Goal: Information Seeking & Learning: Learn about a topic

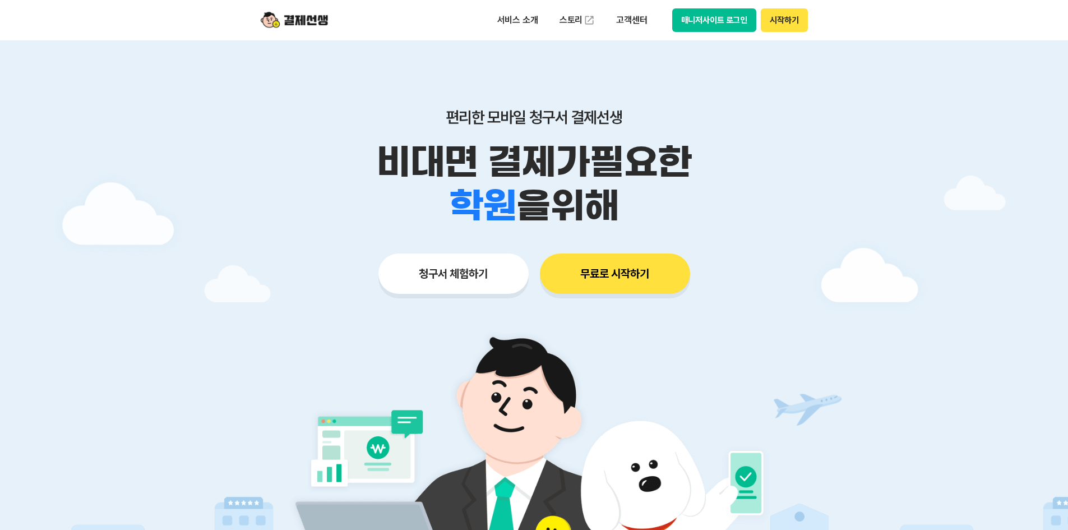
click at [715, 20] on button "매니저사이트 로그인" at bounding box center [714, 20] width 85 height 24
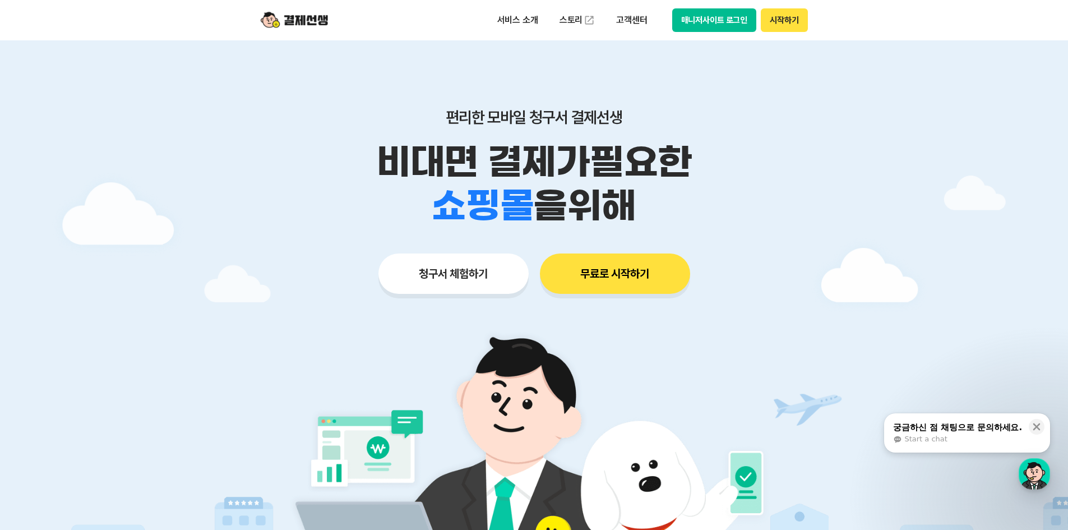
click at [793, 24] on button "시작하기" at bounding box center [784, 20] width 47 height 24
click at [792, 67] on div "편리한 모바일 청구서 결제선생 비대면 결제가 필요한 학원 공부방 호텔 쇼핑몰 병원 배달 보험사 항공사 골프장 을 위해 청구서 체험하기 무료로 …" at bounding box center [534, 178] width 574 height 277
click at [622, 18] on p "고객센터" at bounding box center [631, 20] width 47 height 20
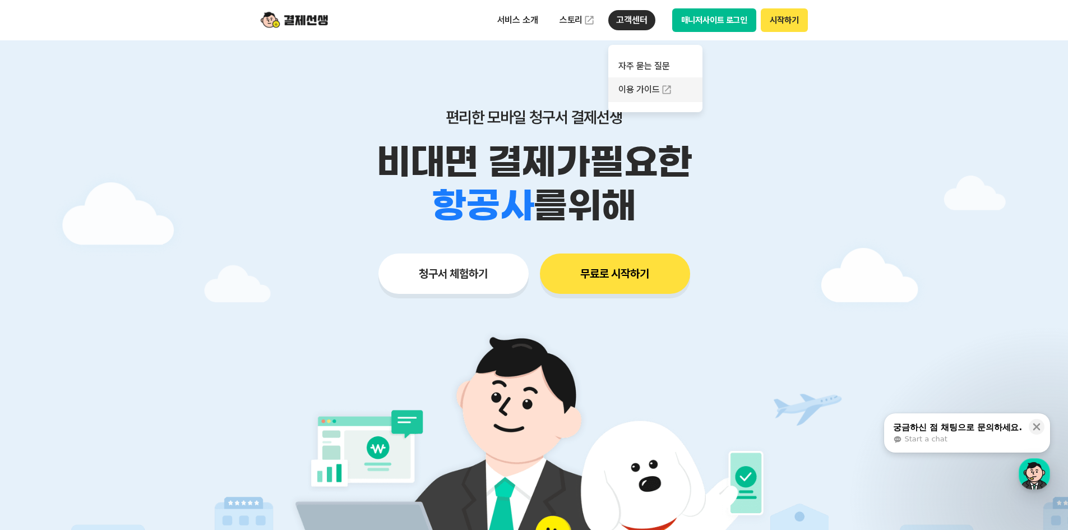
click at [645, 95] on link "이용 가이드" at bounding box center [655, 89] width 94 height 25
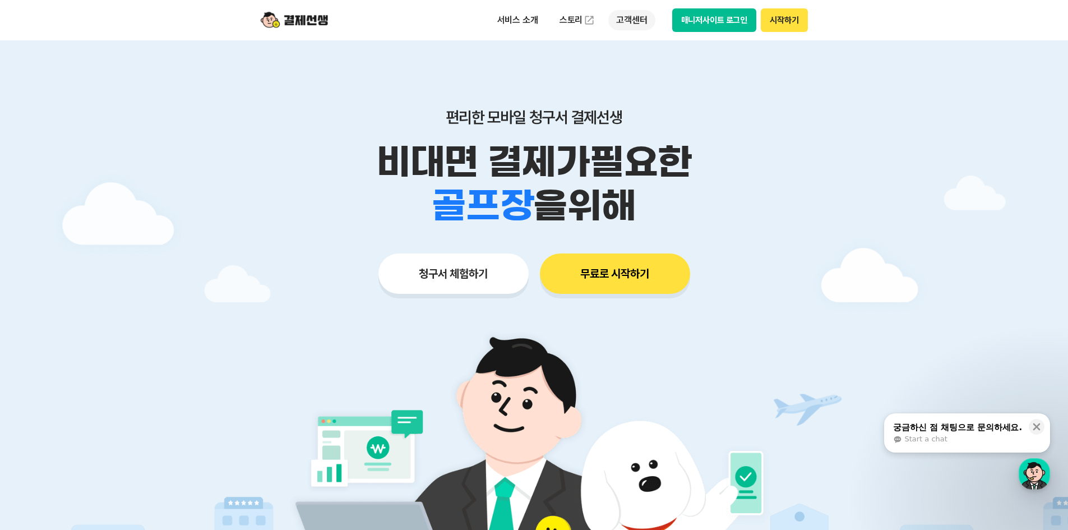
click at [636, 22] on p "고객센터" at bounding box center [631, 20] width 47 height 20
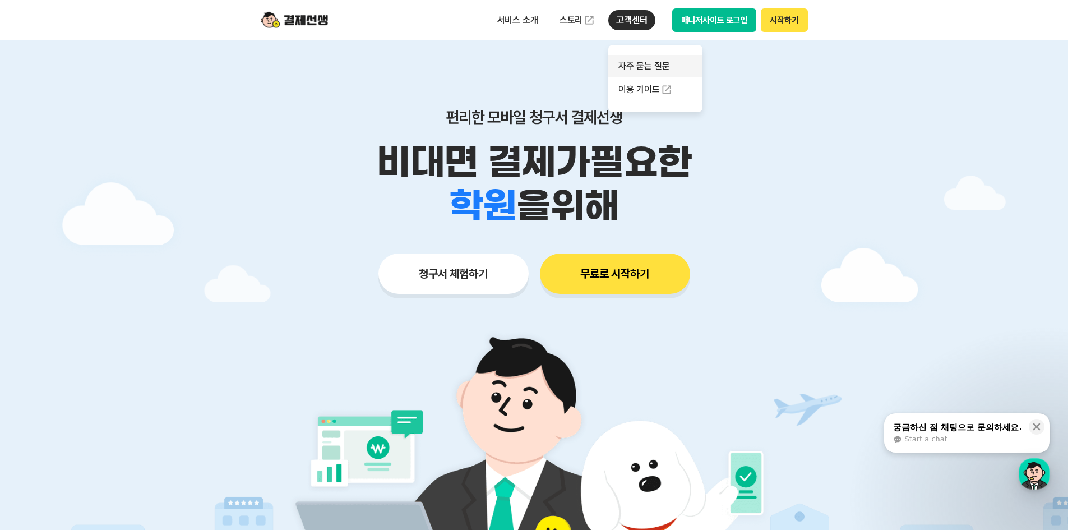
click at [636, 64] on link "자주 묻는 질문" at bounding box center [655, 66] width 94 height 22
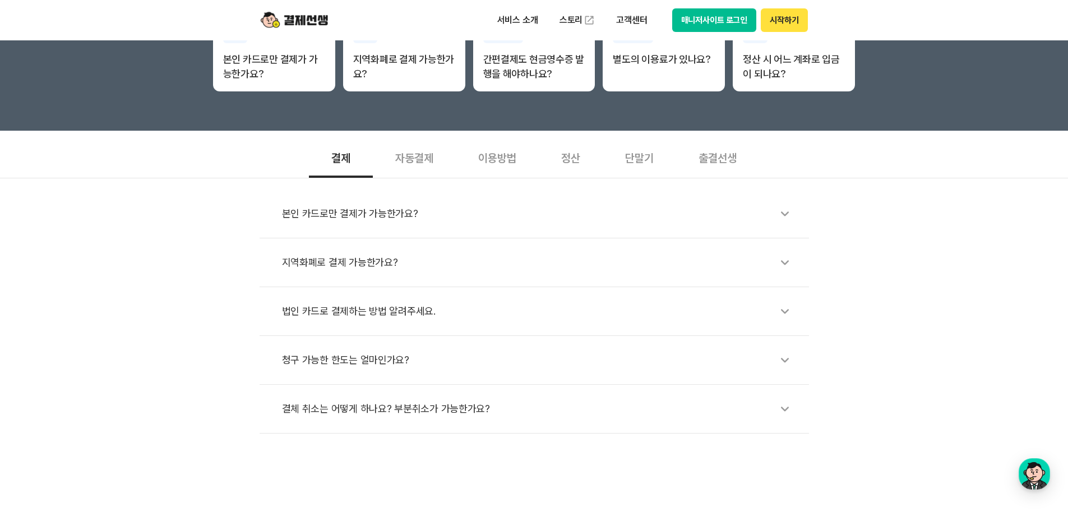
scroll to position [336, 0]
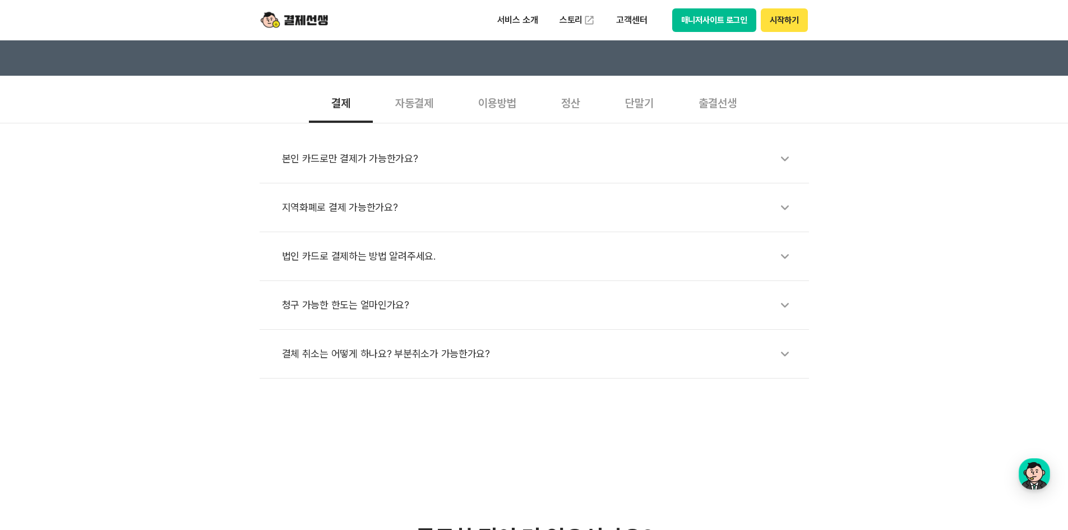
click at [648, 103] on div "단말기" at bounding box center [638, 101] width 73 height 41
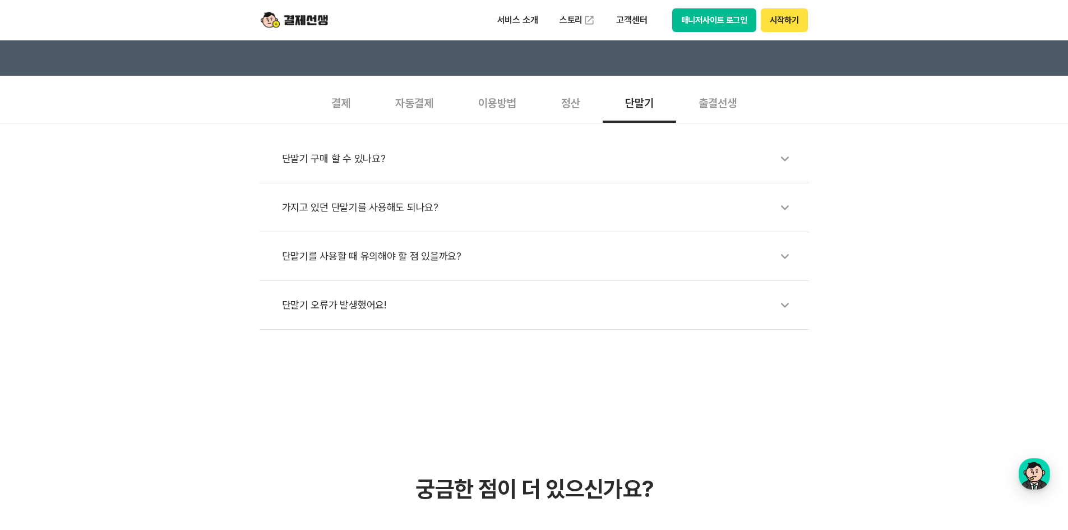
click at [488, 104] on div "이용방법" at bounding box center [497, 101] width 83 height 41
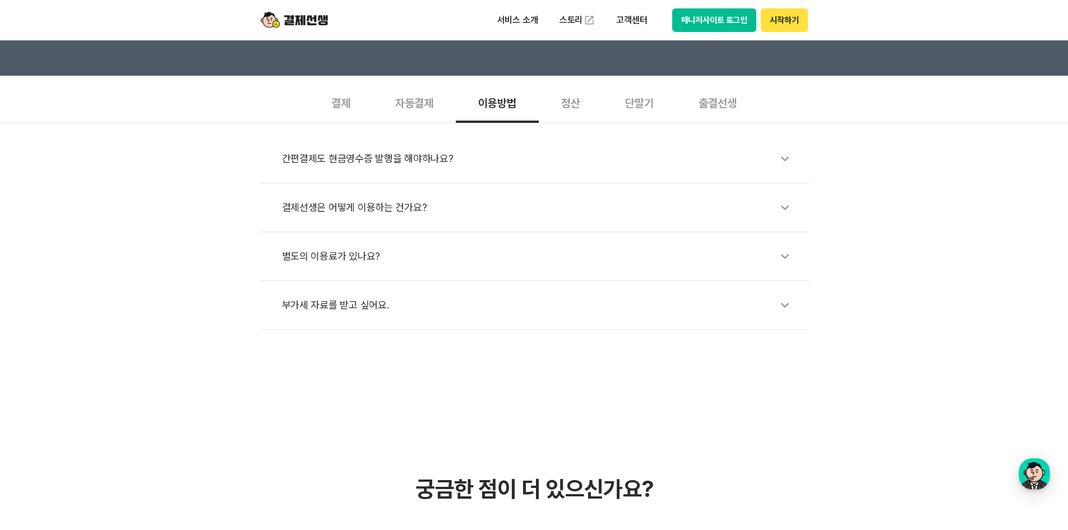
click at [429, 250] on div "별도의 이용료가 있나요?" at bounding box center [540, 256] width 516 height 26
